Goal: Task Accomplishment & Management: Complete application form

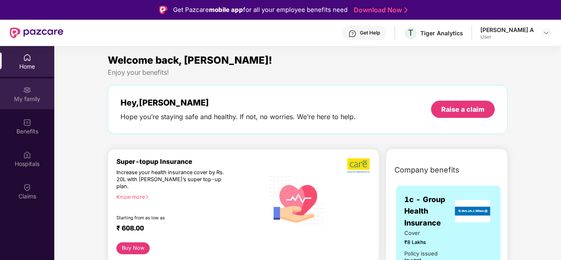
click at [26, 103] on div "My family" at bounding box center [27, 99] width 54 height 8
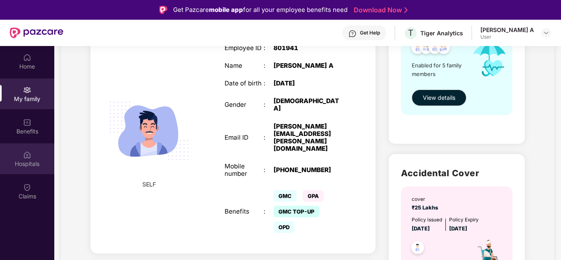
scroll to position [165, 0]
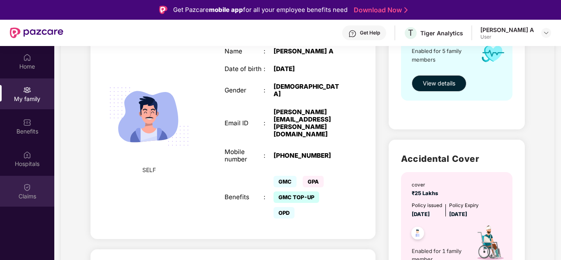
click at [33, 193] on div "Claims" at bounding box center [27, 197] width 54 height 8
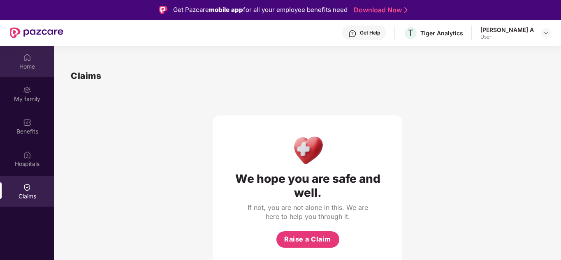
click at [30, 63] on div "Home" at bounding box center [27, 67] width 54 height 8
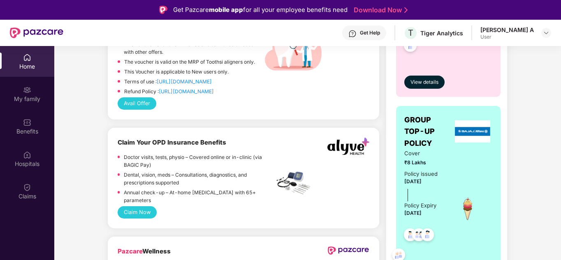
scroll to position [494, 0]
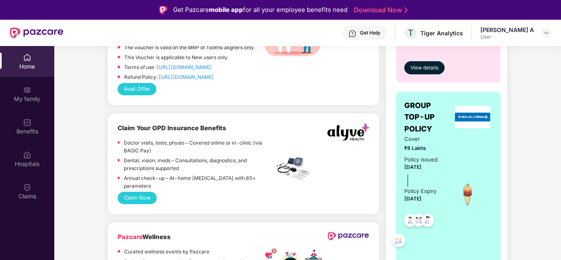
click at [144, 195] on button "Claim Now" at bounding box center [137, 198] width 39 height 12
